Goal: Information Seeking & Learning: Find specific fact

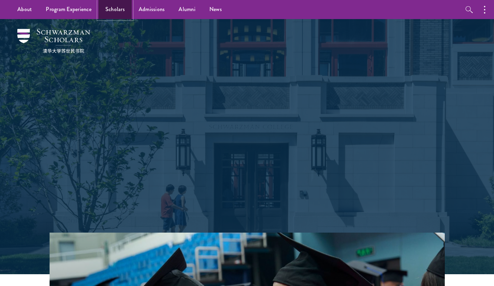
click at [122, 9] on link "Scholars" at bounding box center [115, 9] width 33 height 19
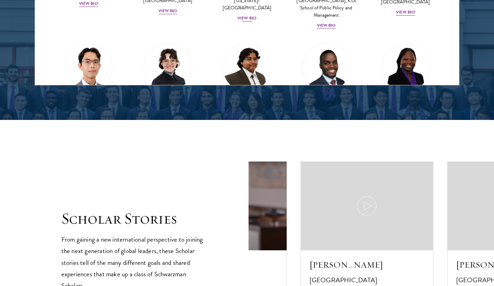
scroll to position [1042, 0]
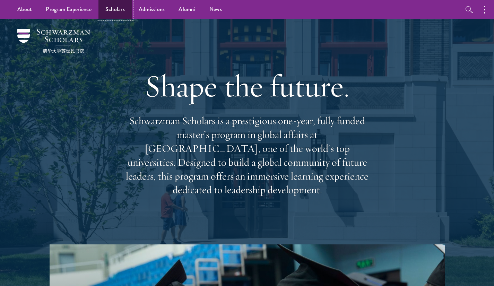
click at [120, 12] on link "Scholars" at bounding box center [115, 9] width 33 height 19
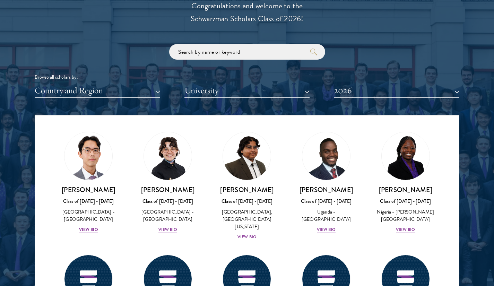
scroll to position [151, 0]
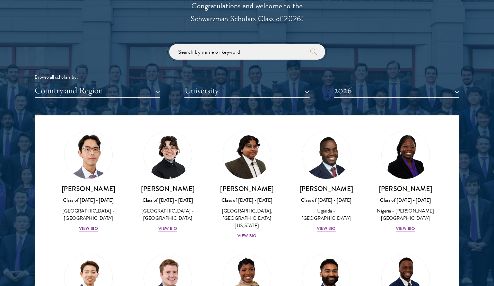
click at [205, 56] on input "search" at bounding box center [247, 52] width 156 height 16
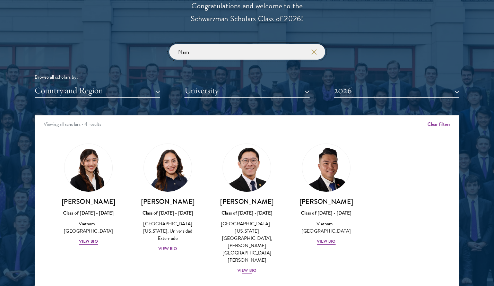
type input "Nam"
click at [246, 267] on div "View Bio" at bounding box center [247, 270] width 19 height 7
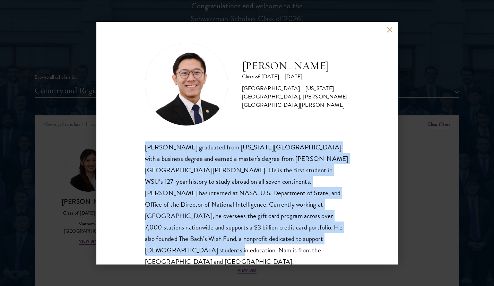
drag, startPoint x: 146, startPoint y: 147, endPoint x: 273, endPoint y: 253, distance: 165.3
click at [273, 253] on div "[PERSON_NAME] Class of [DATE] - [DATE] [GEOGRAPHIC_DATA] - [US_STATE][GEOGRAPHI…" at bounding box center [247, 143] width 302 height 243
copy div "[PERSON_NAME] graduated from [US_STATE][GEOGRAPHIC_DATA] with a business degree…"
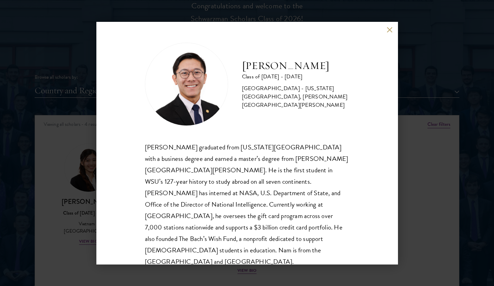
click at [424, 197] on div "[PERSON_NAME] Class of [DATE] - [DATE] [GEOGRAPHIC_DATA] - [US_STATE][GEOGRAPHI…" at bounding box center [247, 143] width 494 height 286
